Goal: Find specific page/section: Find specific page/section

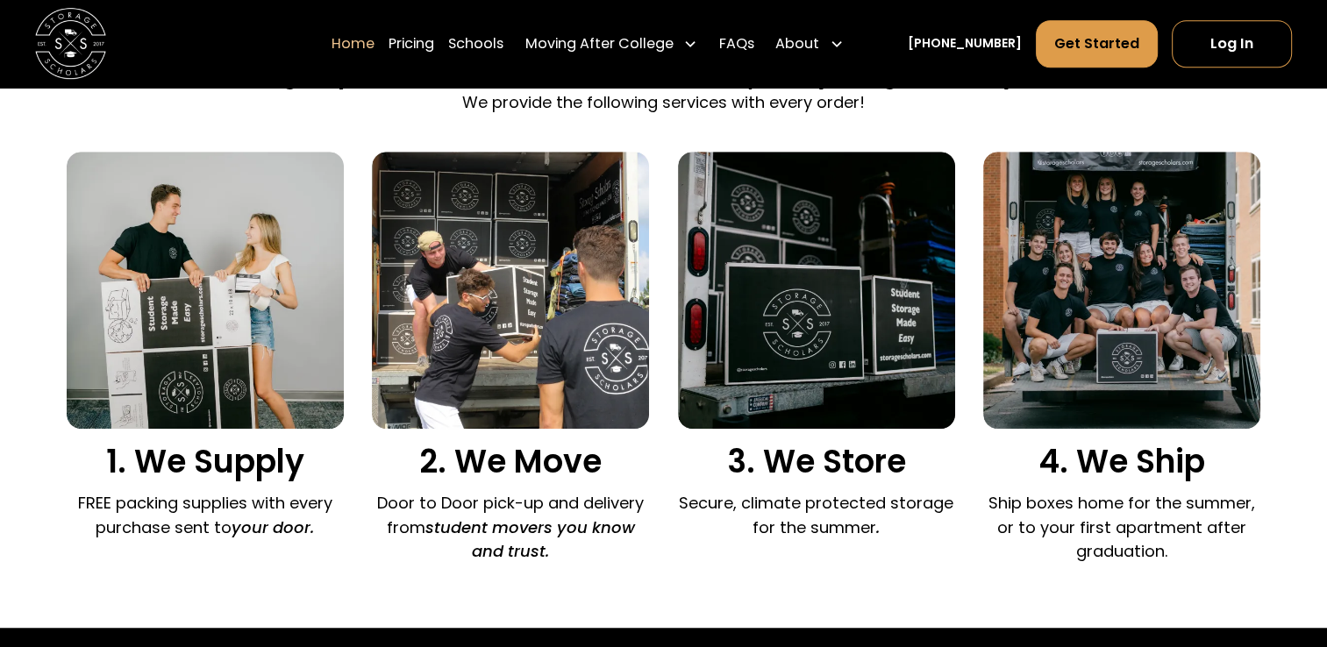
scroll to position [1160, 0]
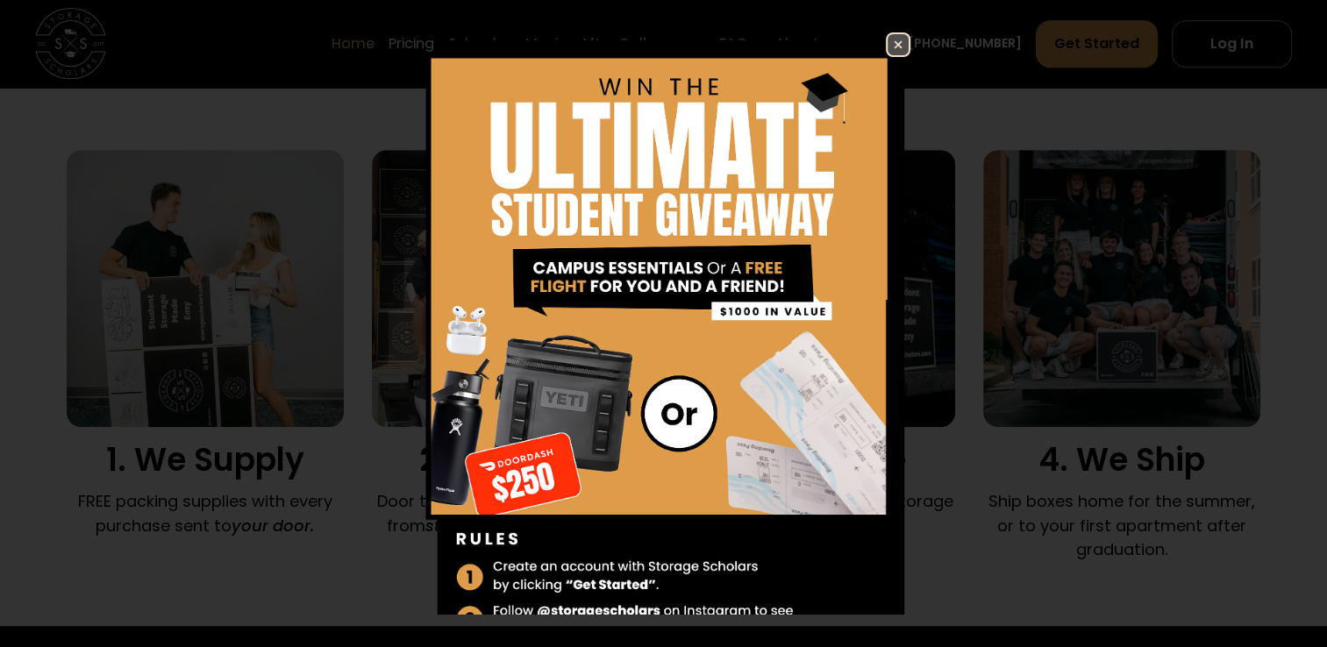
click at [888, 34] on img at bounding box center [898, 44] width 21 height 21
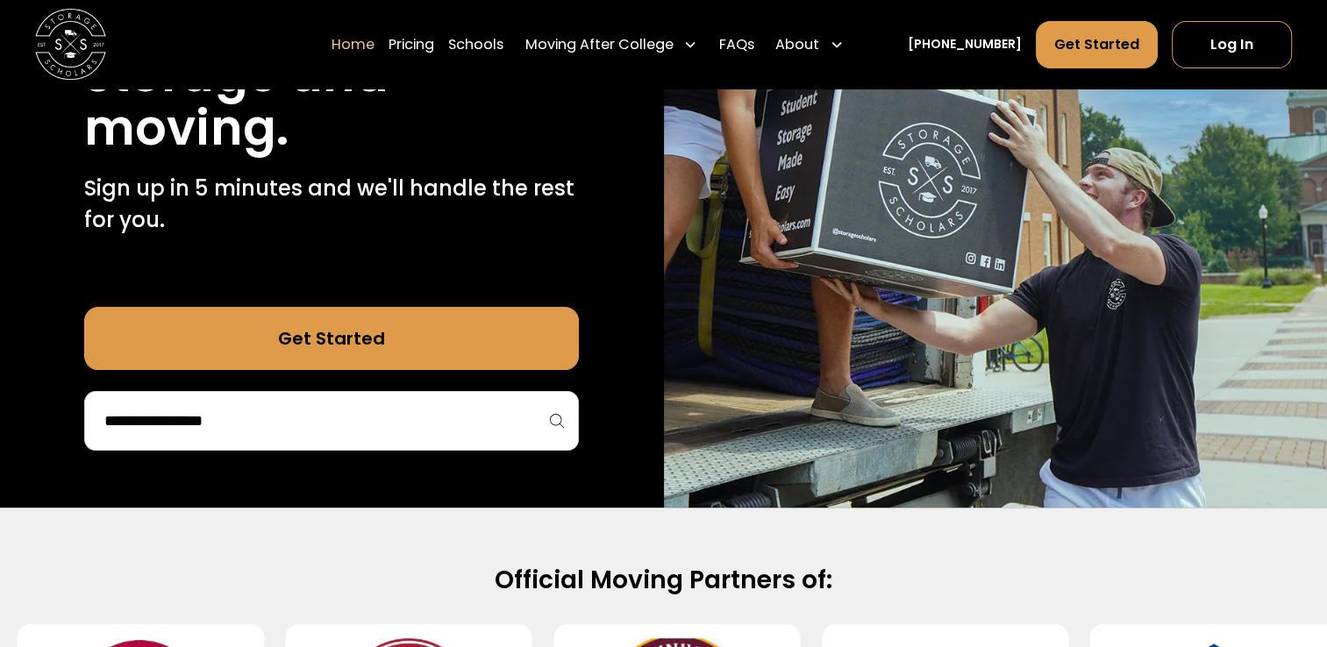
scroll to position [322, 0]
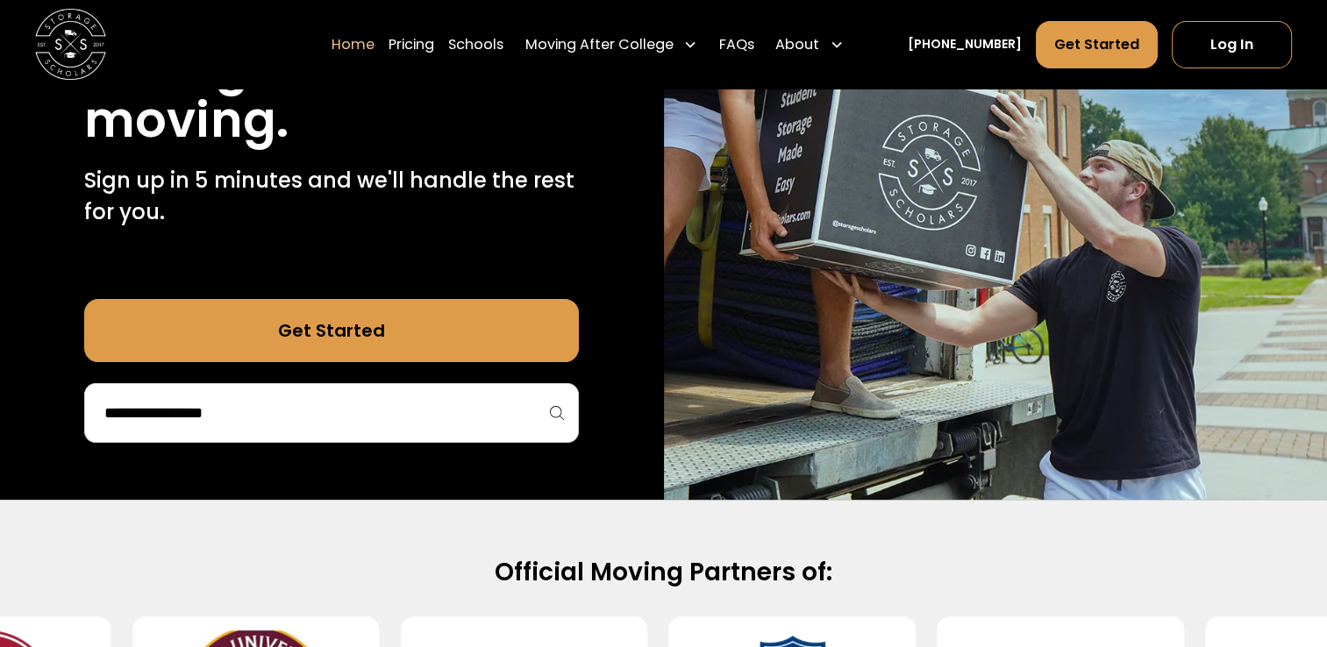
click at [438, 396] on div at bounding box center [331, 413] width 495 height 60
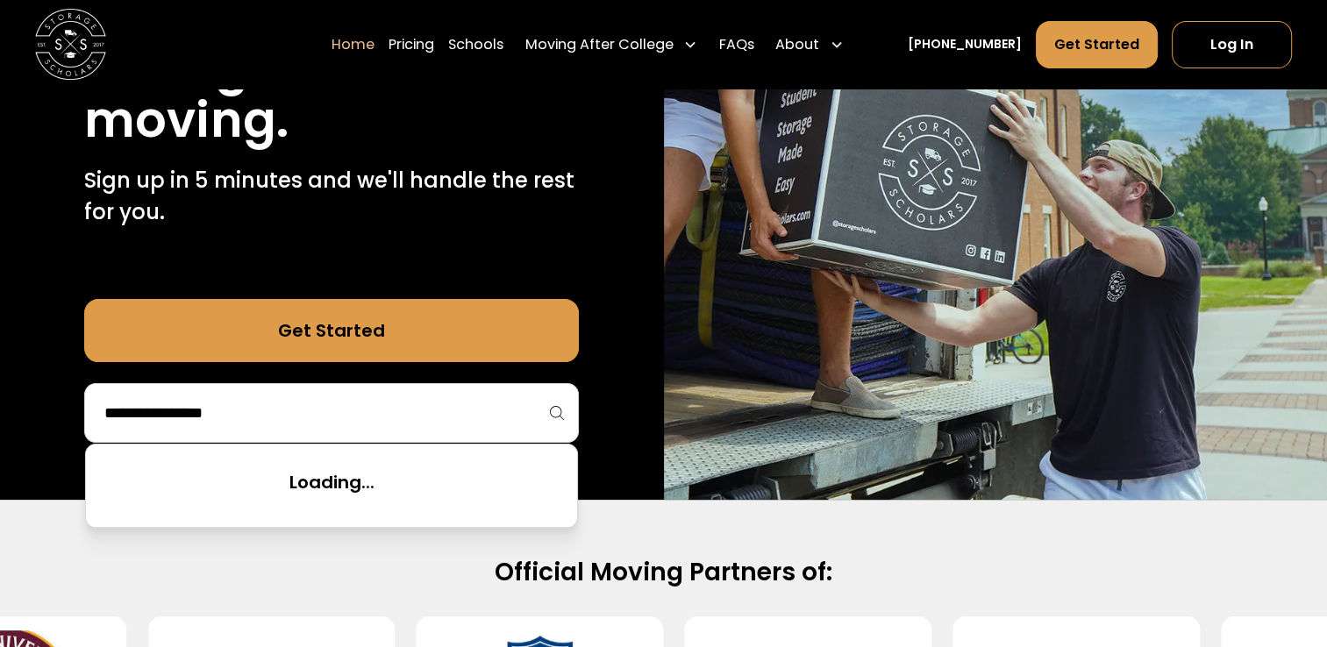
click at [426, 411] on input "search" at bounding box center [332, 413] width 458 height 30
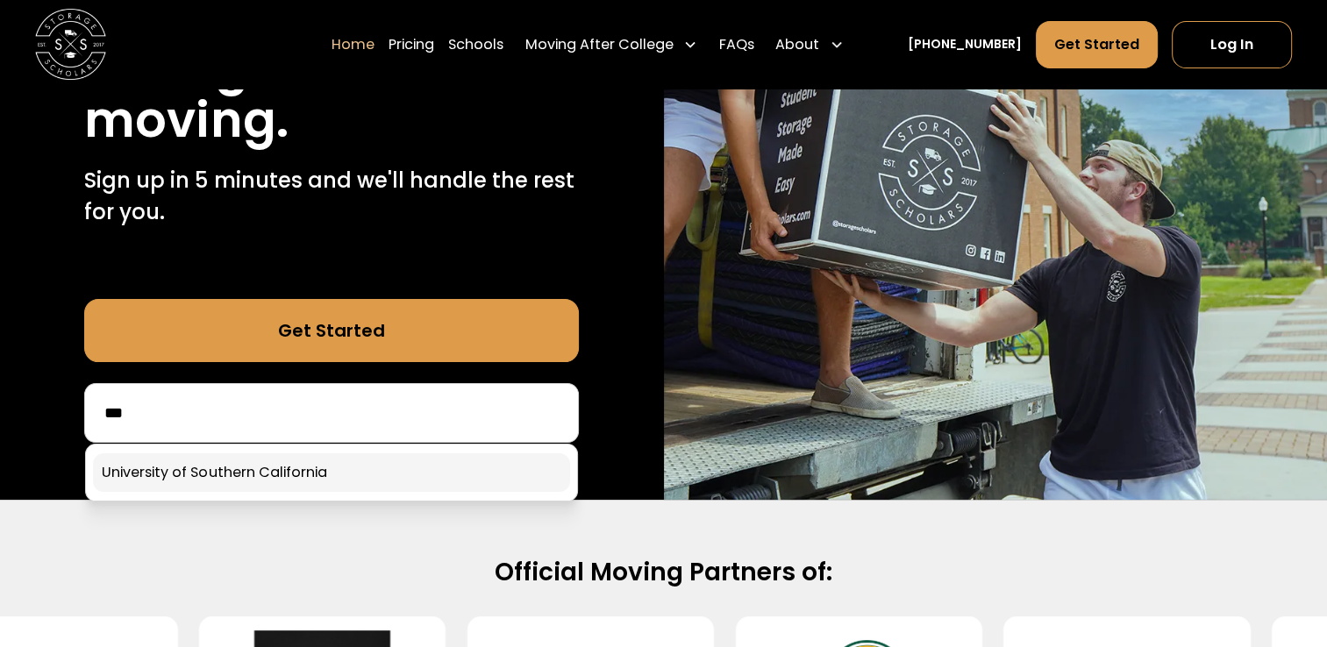
type input "***"
click at [329, 480] on link at bounding box center [331, 472] width 477 height 39
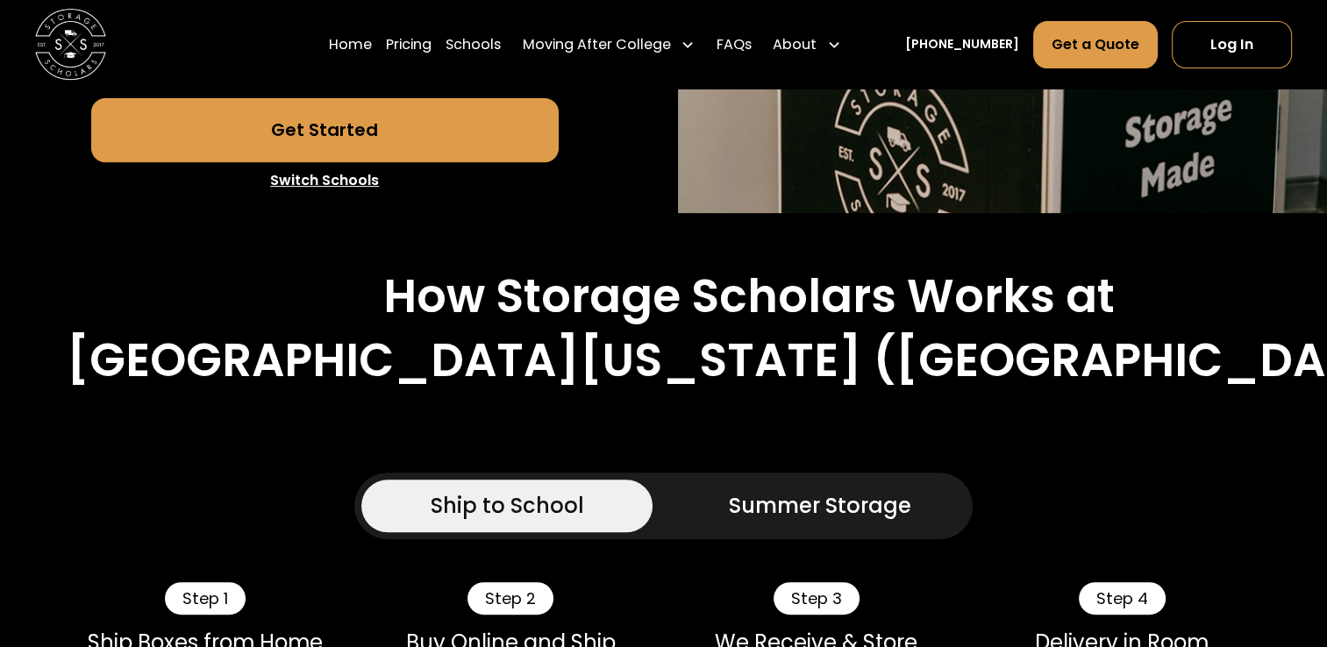
scroll to position [721, 0]
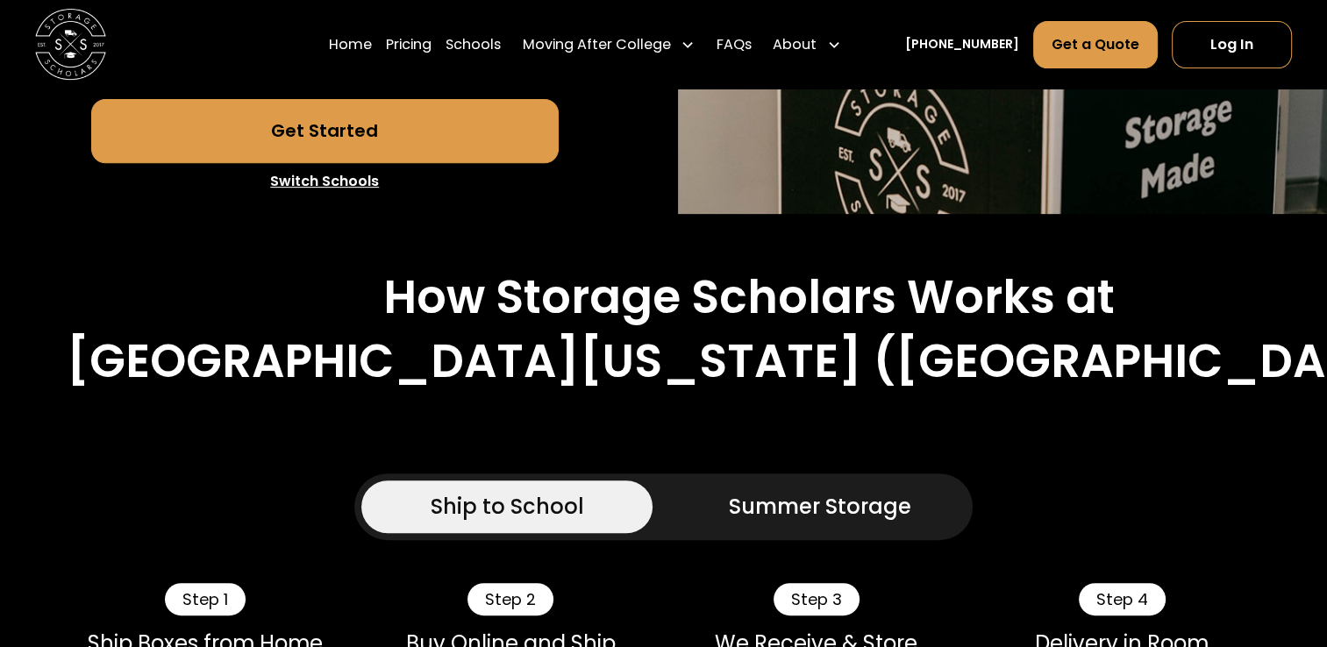
click at [736, 521] on div "Summer Storage" at bounding box center [820, 507] width 182 height 32
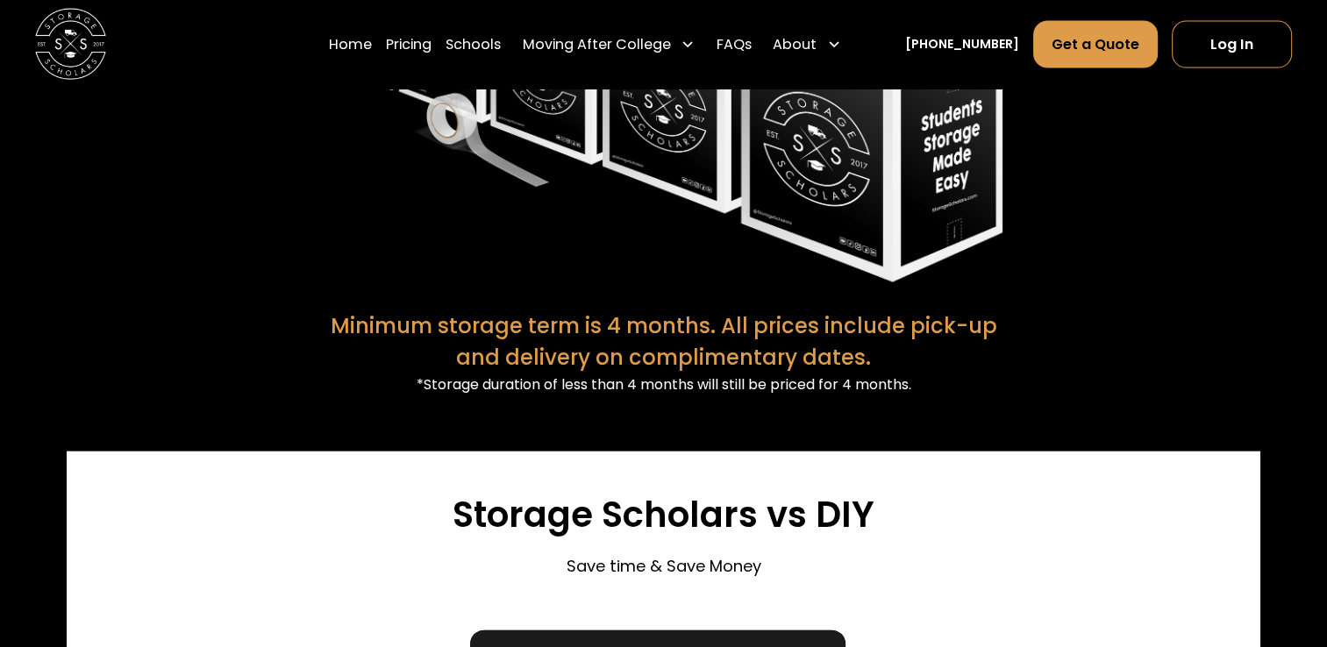
scroll to position [3730, 0]
